Goal: Task Accomplishment & Management: Manage account settings

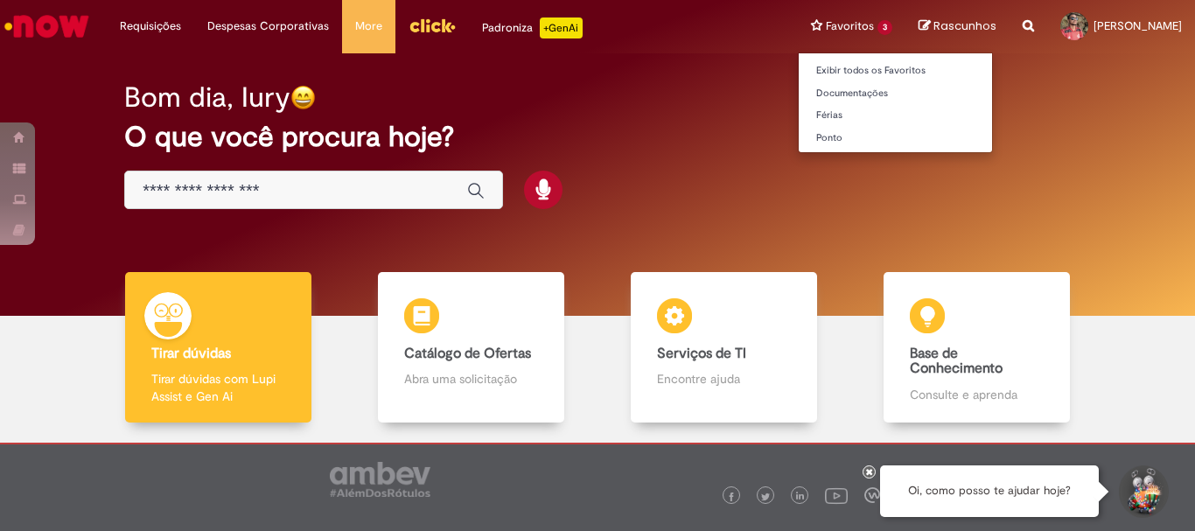
click at [837, 128] on li "Ponto" at bounding box center [895, 136] width 193 height 23
click at [834, 143] on link "Ponto" at bounding box center [895, 138] width 193 height 19
click at [841, 33] on li "Favoritos 3 Exibir todos os Favoritos Documentações Férias [GEOGRAPHIC_DATA]" at bounding box center [852, 26] width 108 height 52
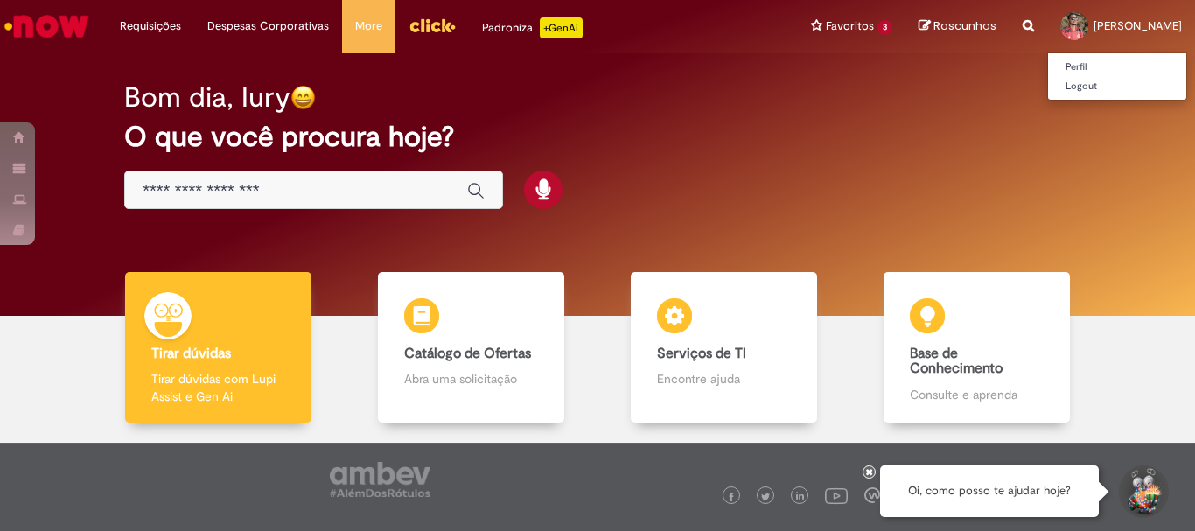
click at [1093, 26] on span "[PERSON_NAME]" at bounding box center [1137, 25] width 88 height 15
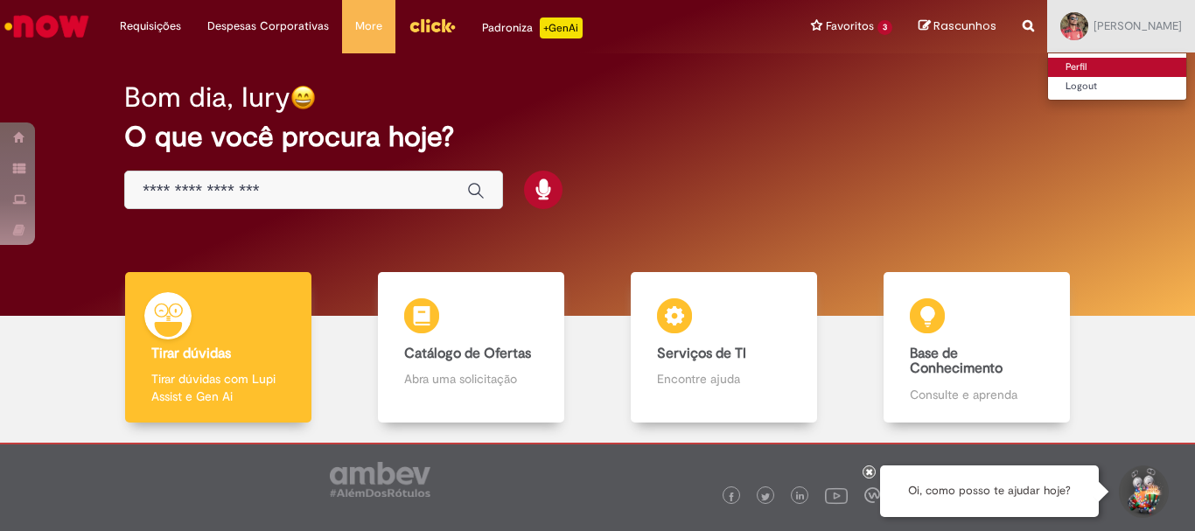
click at [1088, 69] on link "Perfil" at bounding box center [1117, 67] width 138 height 19
